Goal: Task Accomplishment & Management: Use online tool/utility

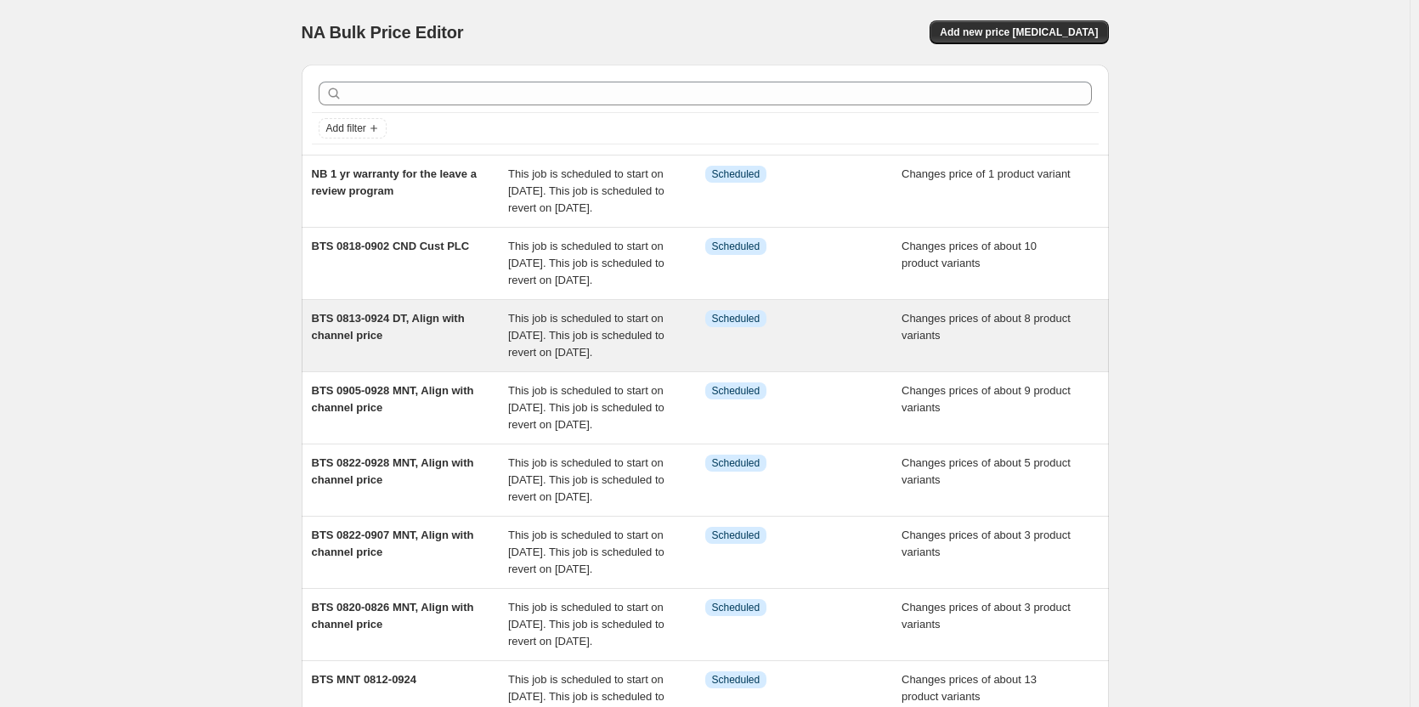
click at [409, 341] on span "BTS 0813-0924 DT, Align with channel price" at bounding box center [388, 327] width 153 height 30
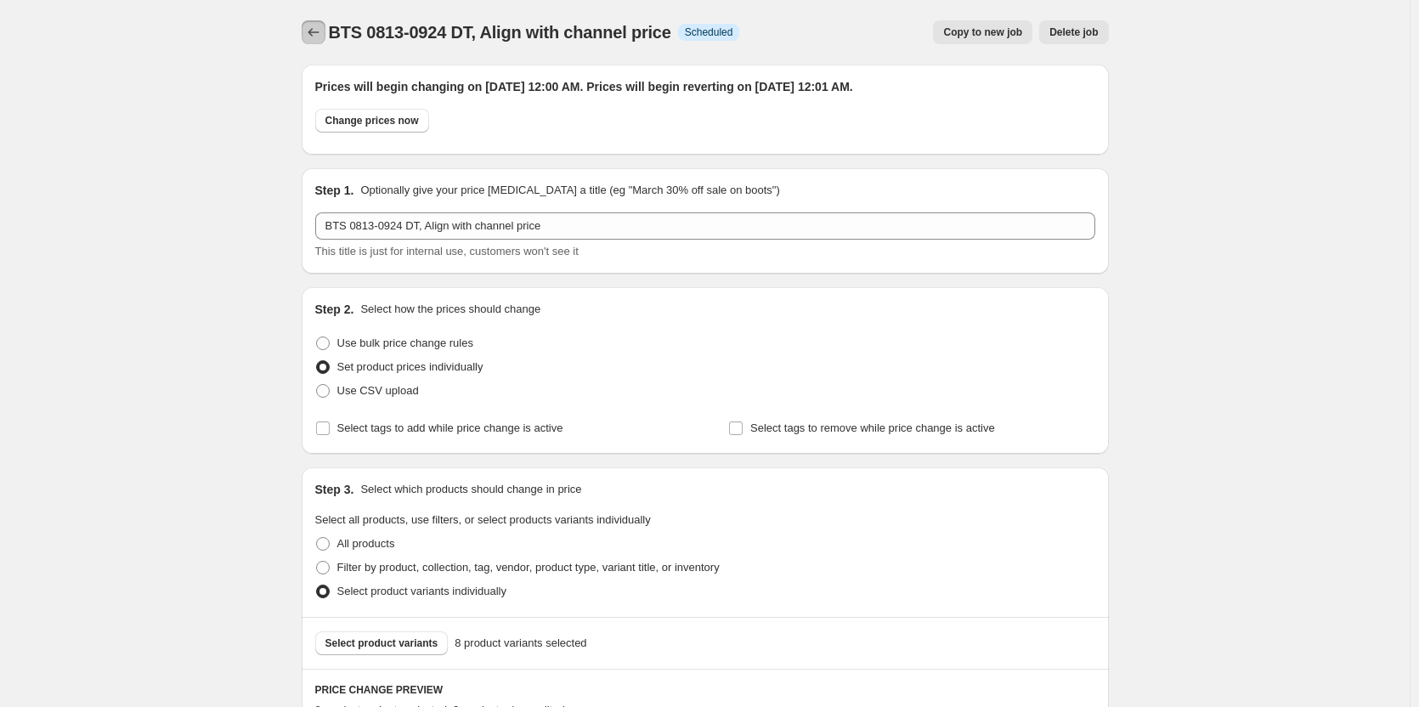
click at [319, 31] on icon "Price change jobs" at bounding box center [313, 32] width 17 height 17
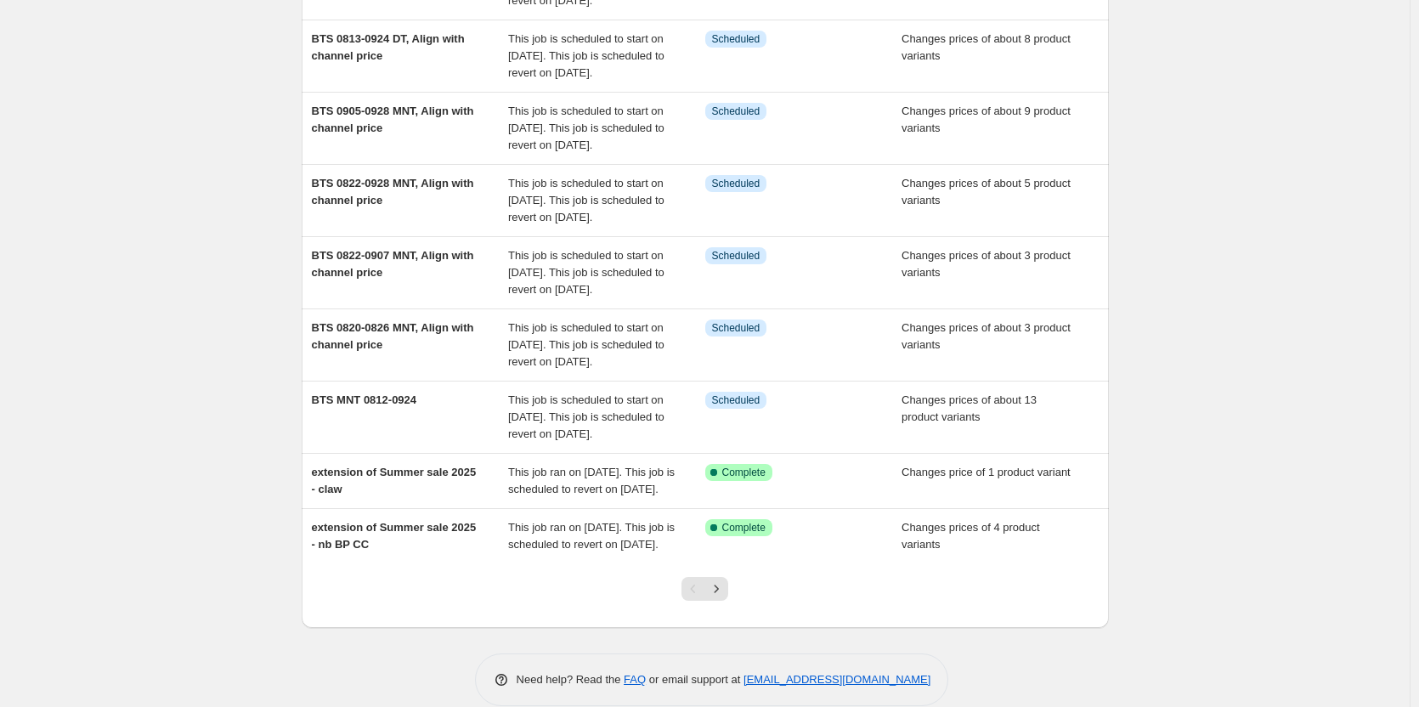
scroll to position [425, 0]
